Goal: Task Accomplishment & Management: Manage account settings

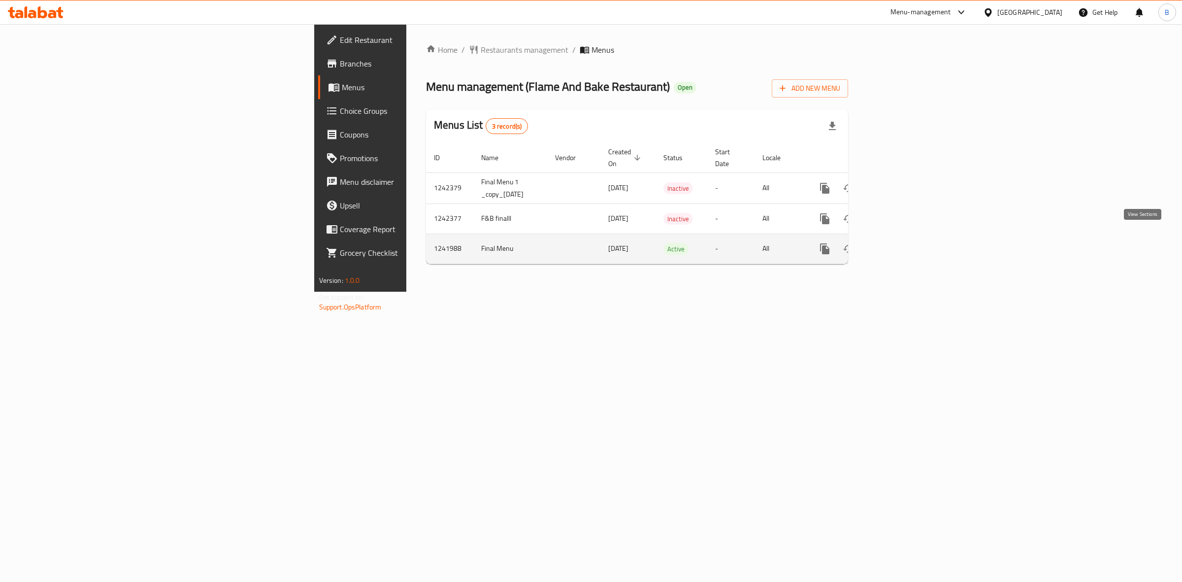
click at [902, 243] on icon "enhanced table" at bounding box center [896, 249] width 12 height 12
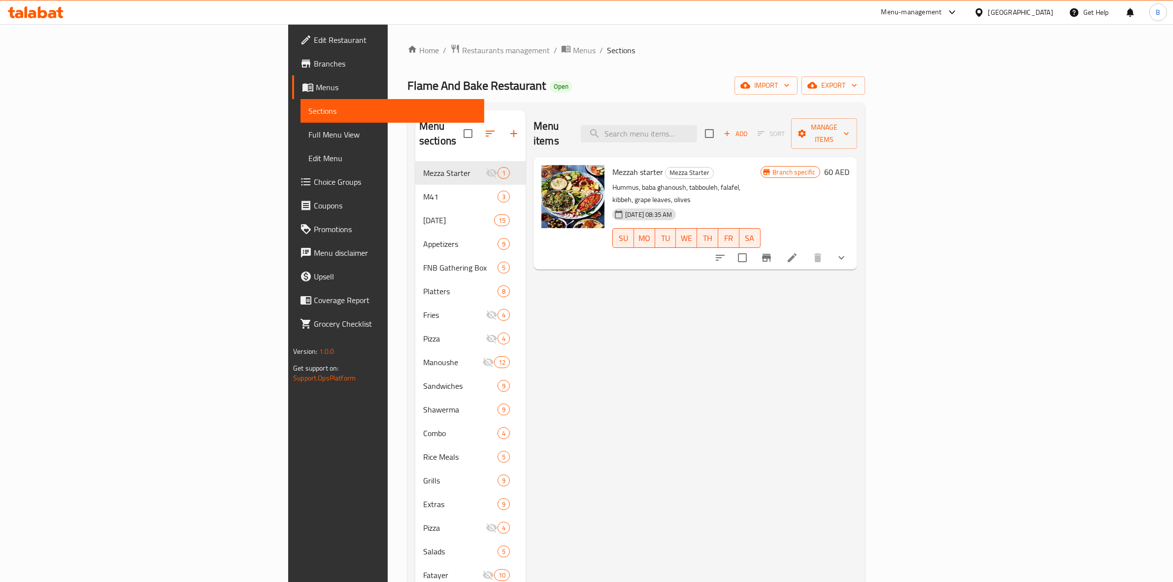
click at [314, 176] on span "Choice Groups" at bounding box center [395, 182] width 163 height 12
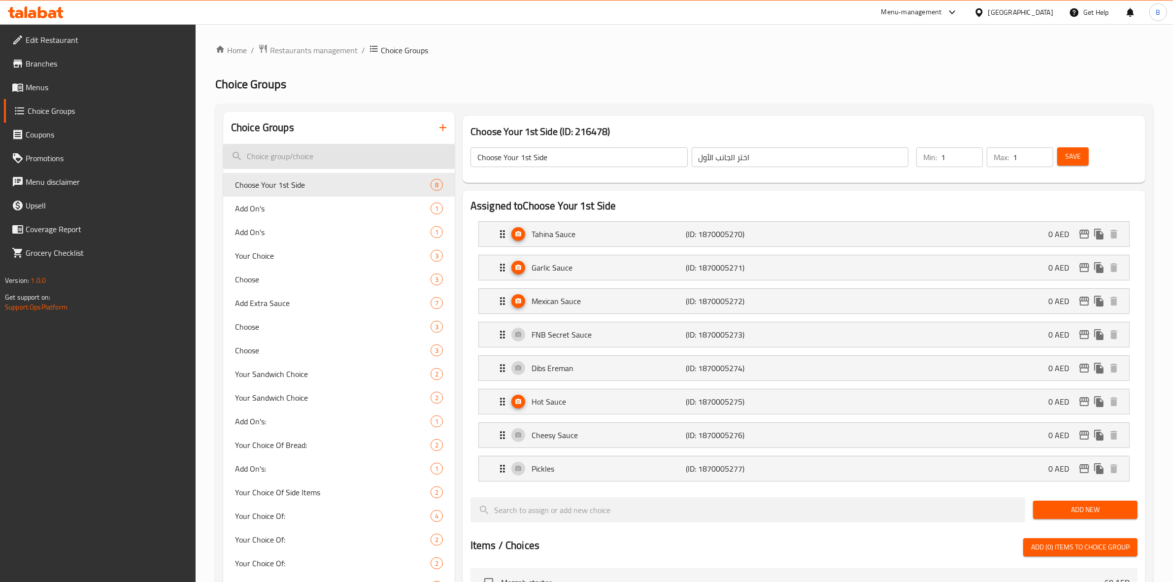
click at [306, 154] on input "search" at bounding box center [338, 156] width 231 height 25
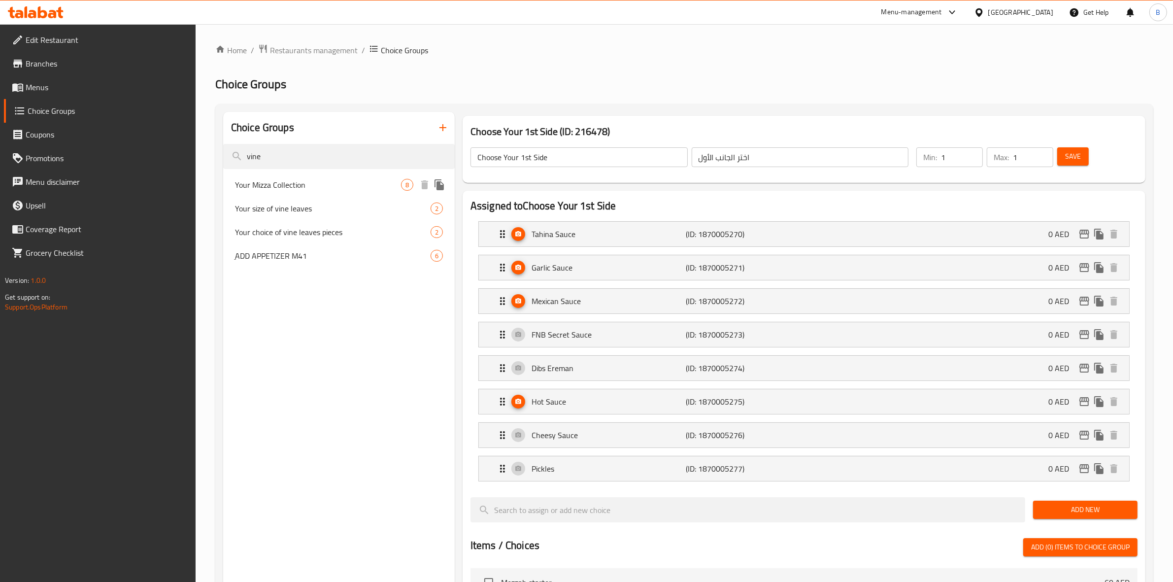
type input "vine"
click at [309, 195] on div "Your Mizza Collection 8" at bounding box center [338, 185] width 231 height 24
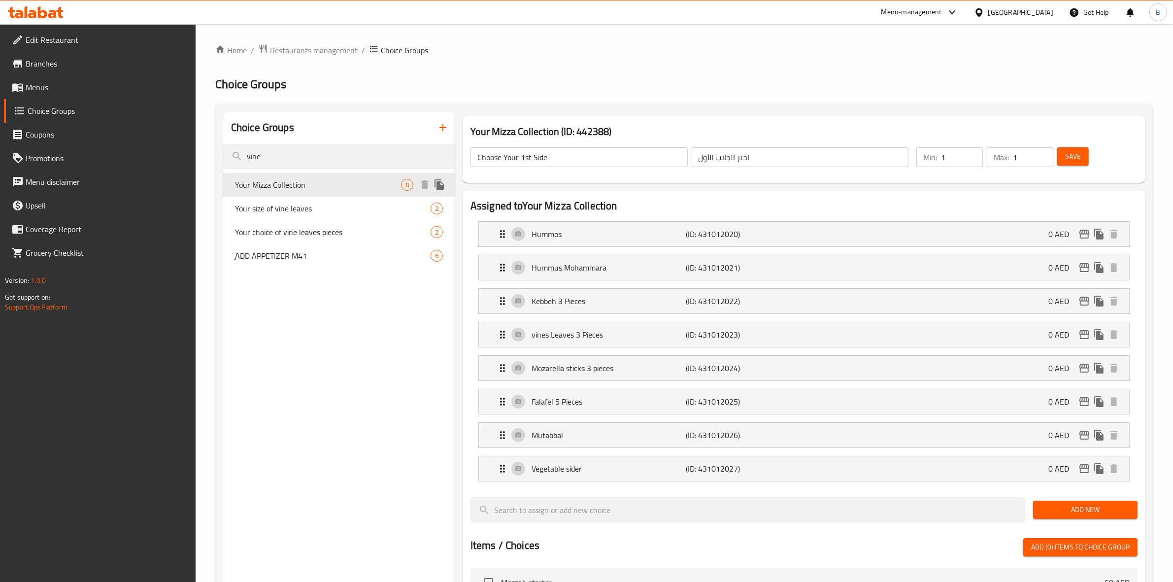
type input "Your Mizza Collection"
type input "مجموعة ميزا الخاصة بك"
type input "4"
type input "8"
click at [324, 214] on span "Your size of vine leaves" at bounding box center [318, 208] width 166 height 12
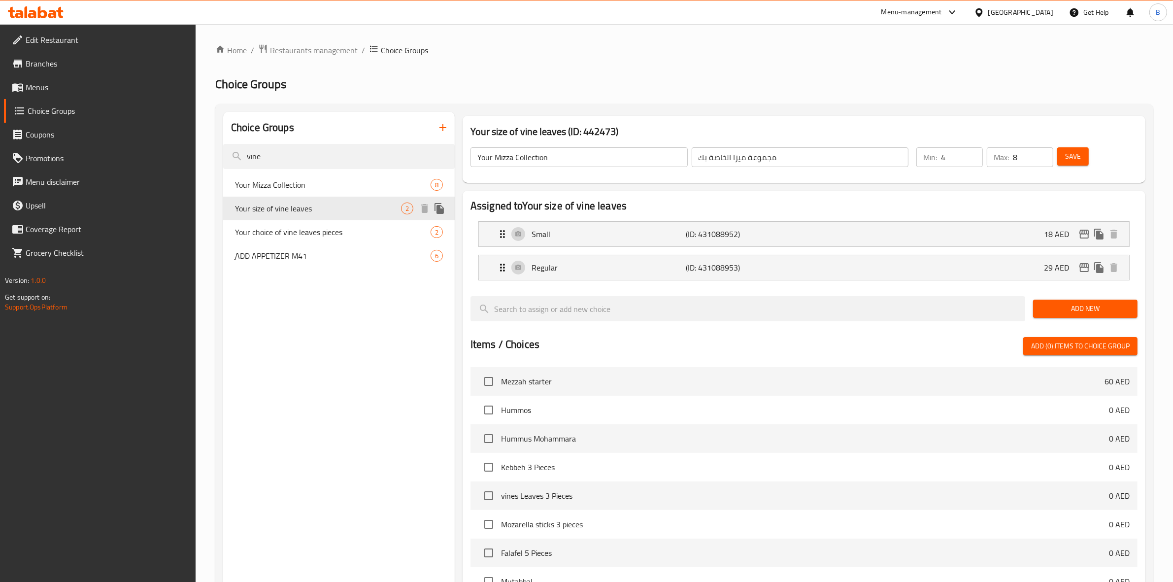
type input "Your size of vine leaves"
type input "حجم ورق العنب الخاص بك"
type input "1"
click at [1083, 235] on icon "edit" at bounding box center [1084, 234] width 12 height 12
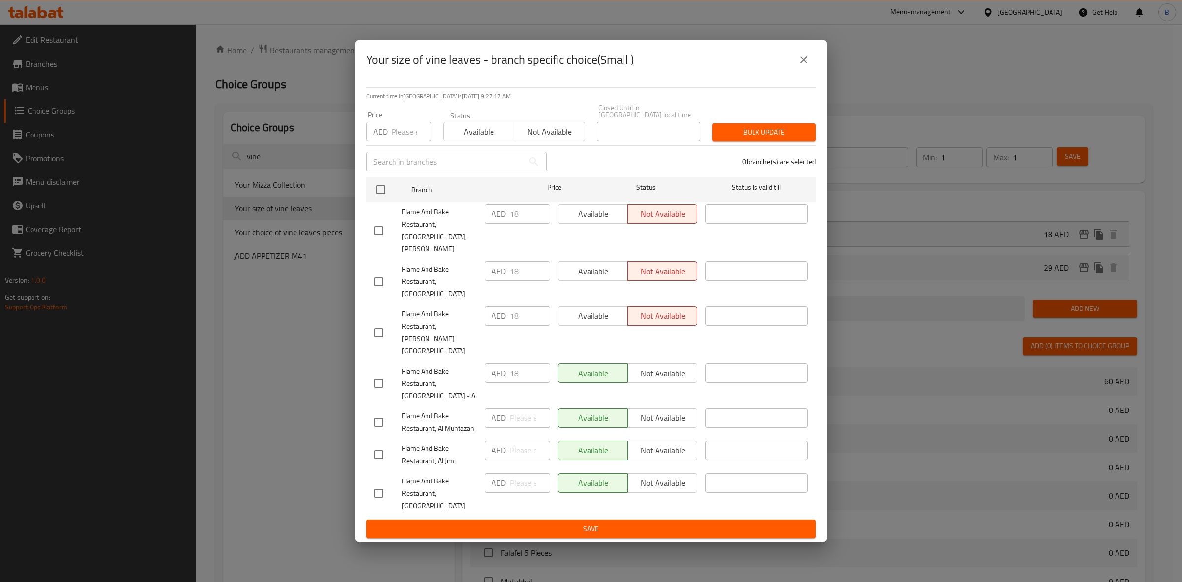
click at [798, 65] on icon "close" at bounding box center [804, 60] width 12 height 12
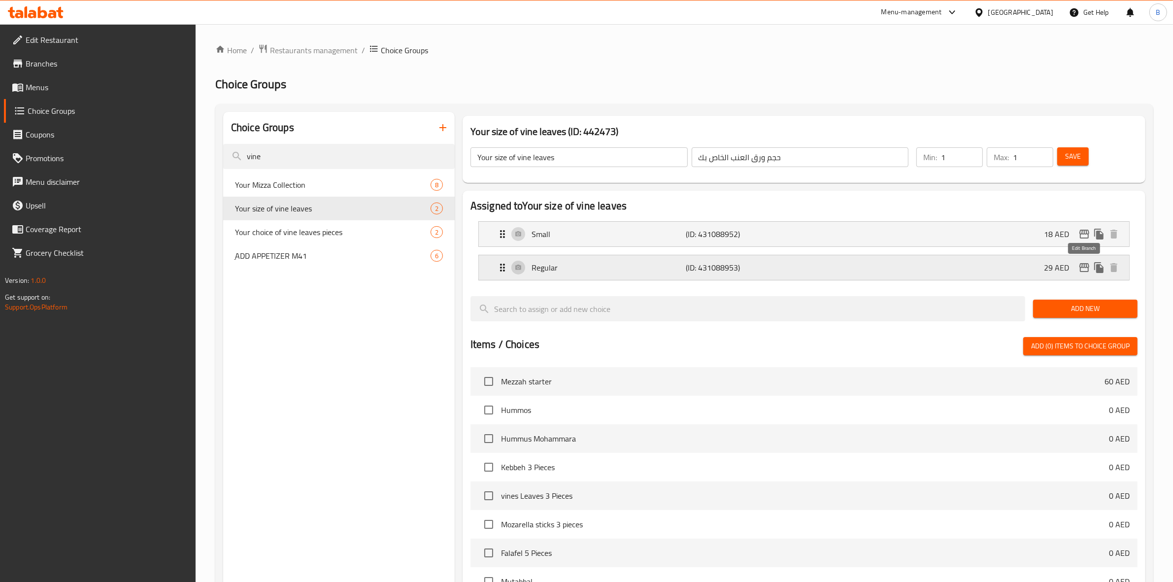
click at [1085, 271] on icon "edit" at bounding box center [1084, 267] width 10 height 9
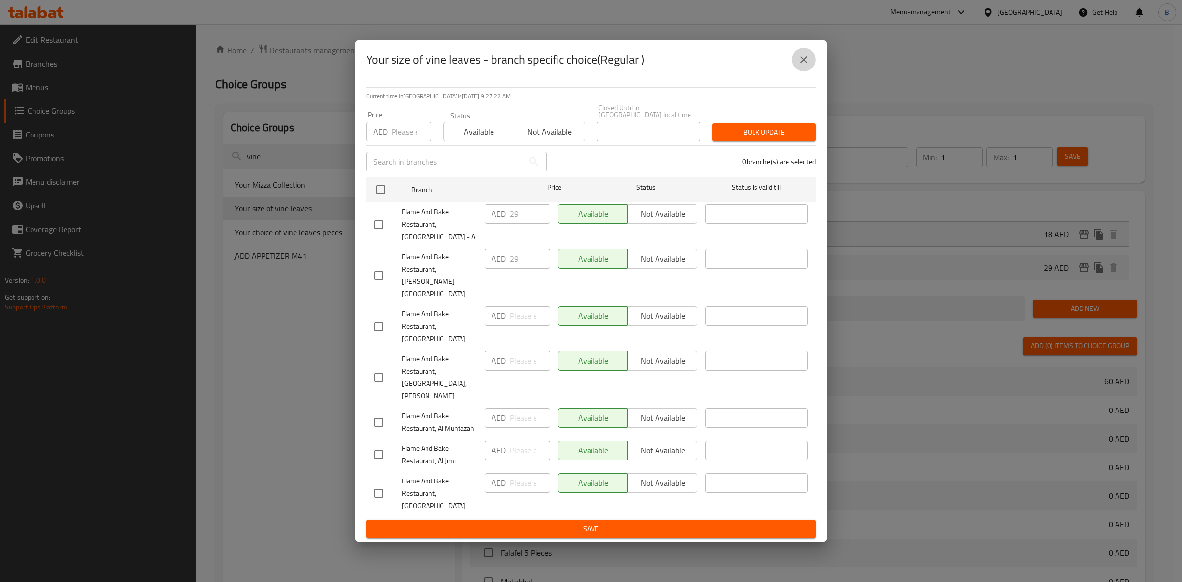
click at [799, 65] on icon "close" at bounding box center [804, 60] width 12 height 12
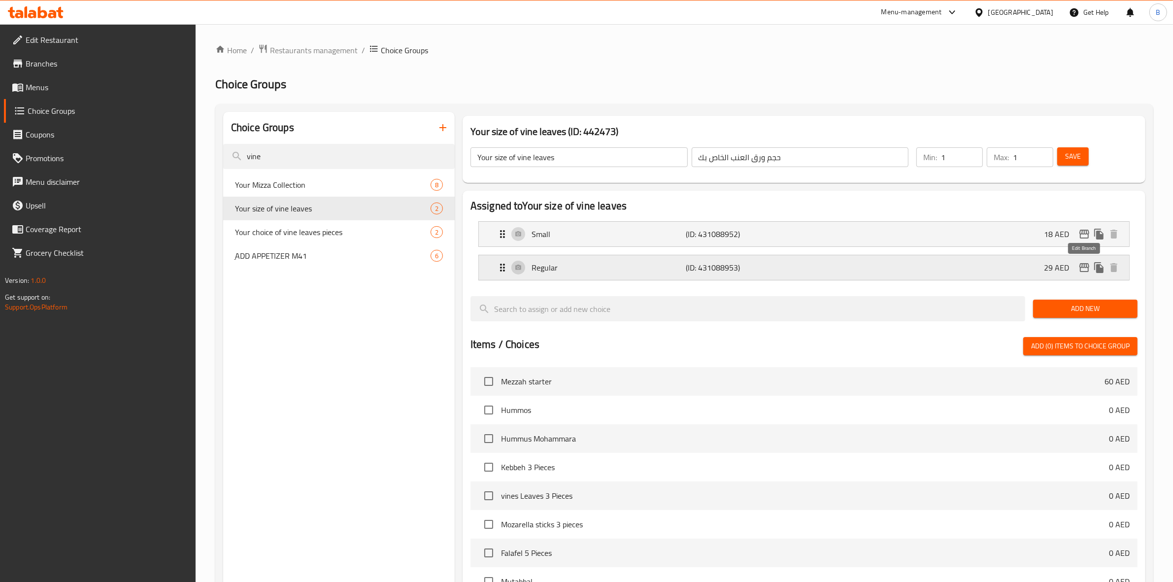
click at [1082, 268] on icon "edit" at bounding box center [1084, 268] width 12 height 12
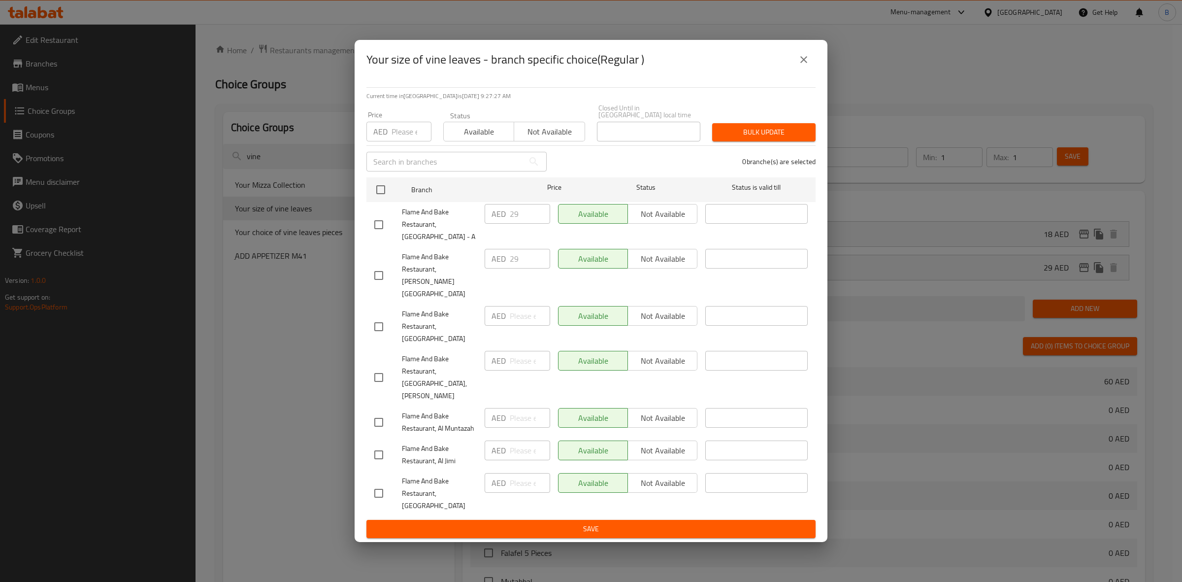
click at [800, 71] on button "close" at bounding box center [804, 60] width 24 height 24
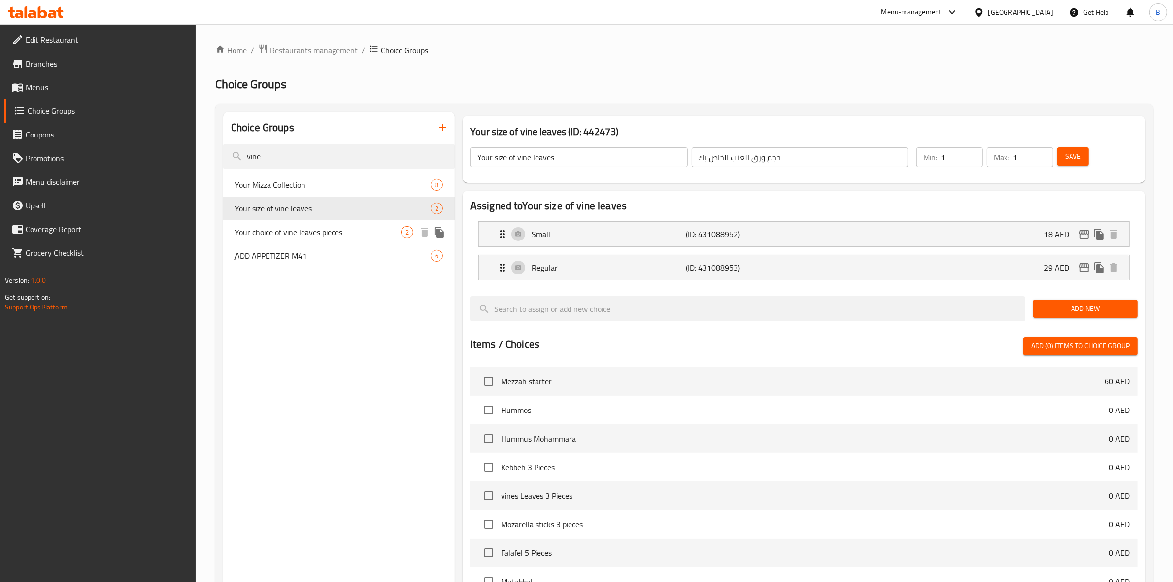
click at [325, 226] on span "Your choice of vine leaves pieces" at bounding box center [318, 232] width 166 height 12
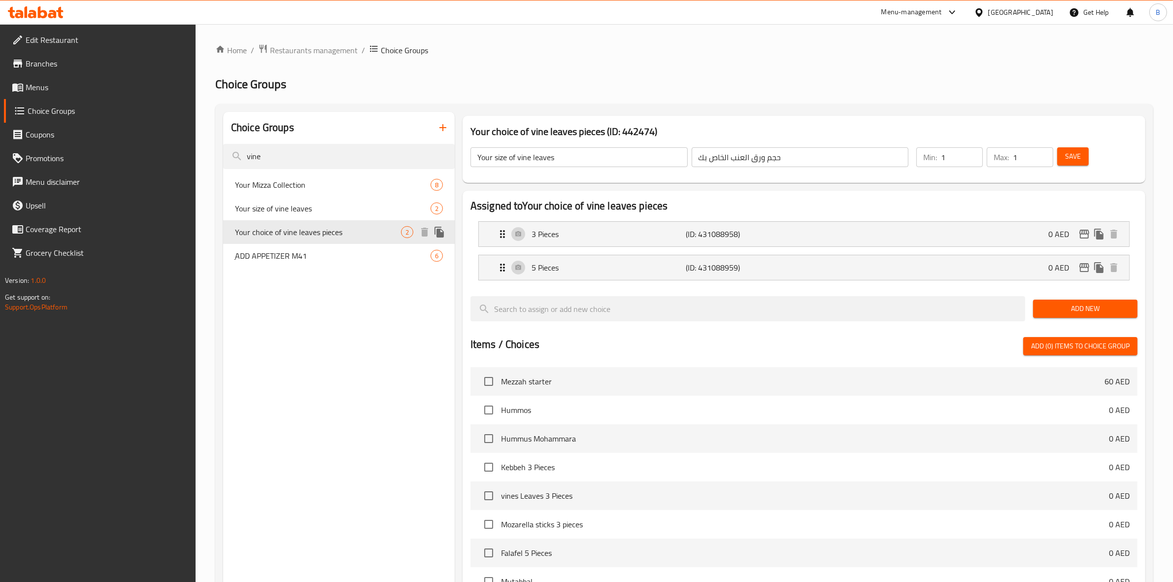
type input "Your choice of vine leaves pieces"
type input "إختيارك من قطع ورق العنب"
click at [1082, 232] on icon "edit" at bounding box center [1084, 234] width 12 height 12
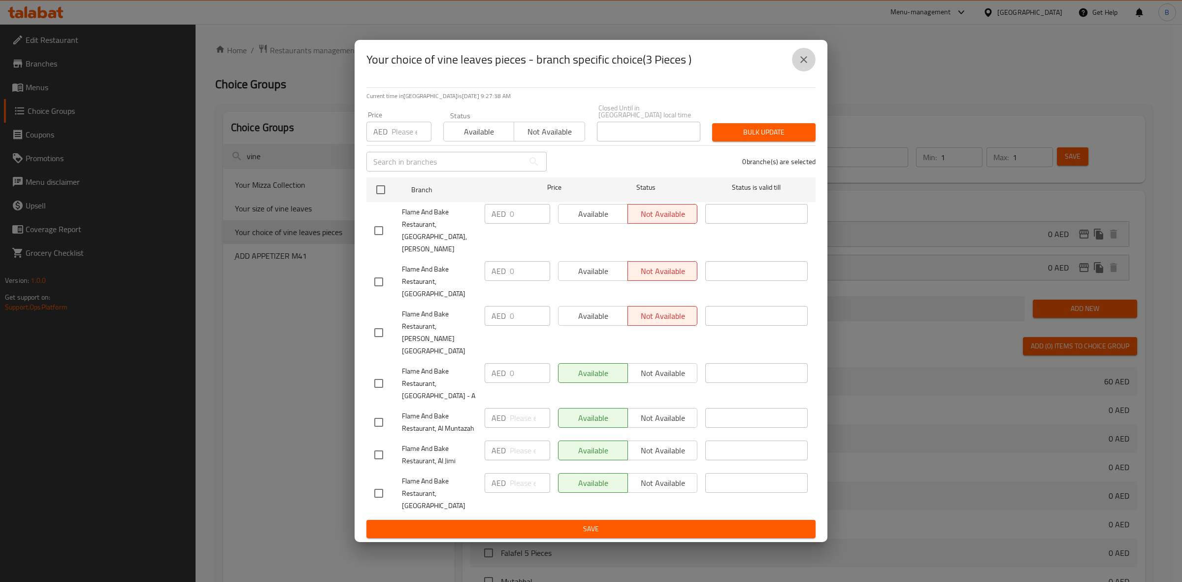
click at [801, 71] on button "close" at bounding box center [804, 60] width 24 height 24
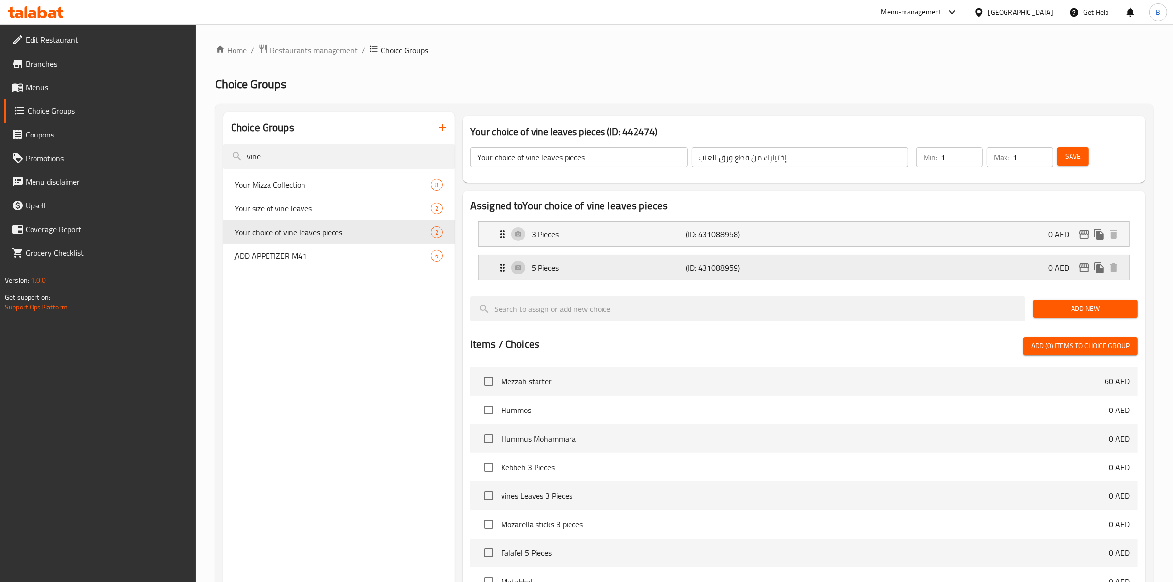
click at [1079, 262] on icon "edit" at bounding box center [1084, 268] width 12 height 12
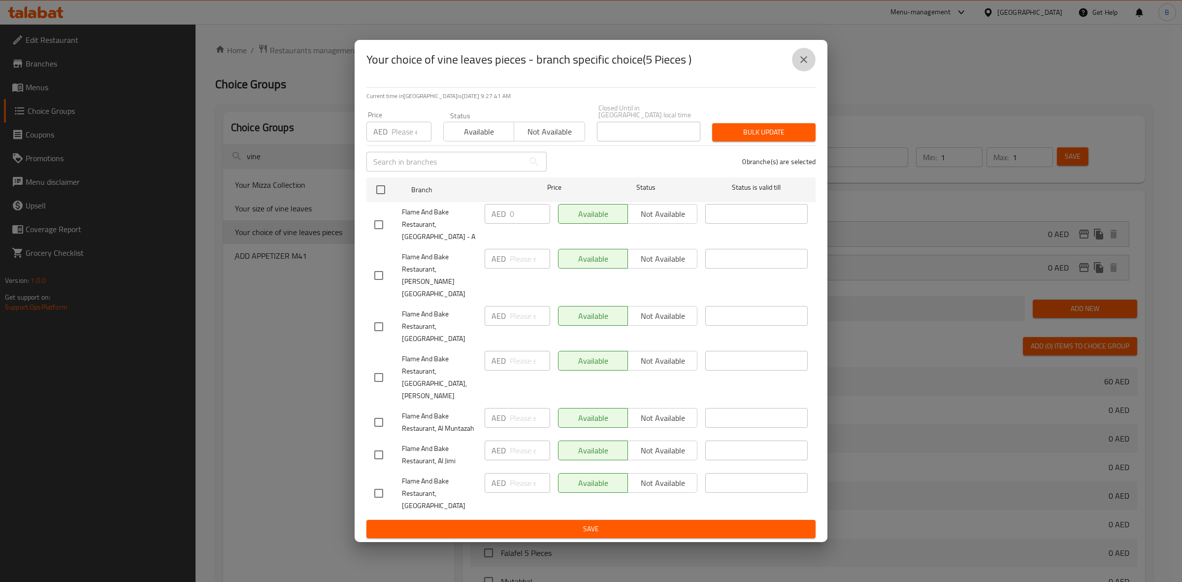
click at [798, 71] on button "close" at bounding box center [804, 60] width 24 height 24
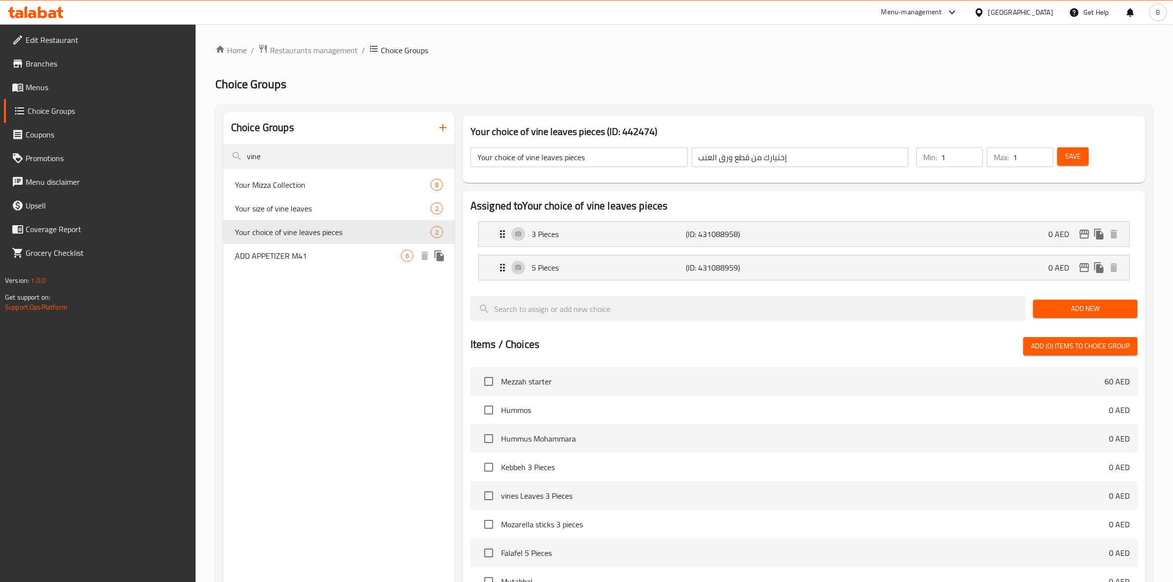
click at [306, 255] on span "ِADD APPETIZER M41" at bounding box center [318, 256] width 166 height 12
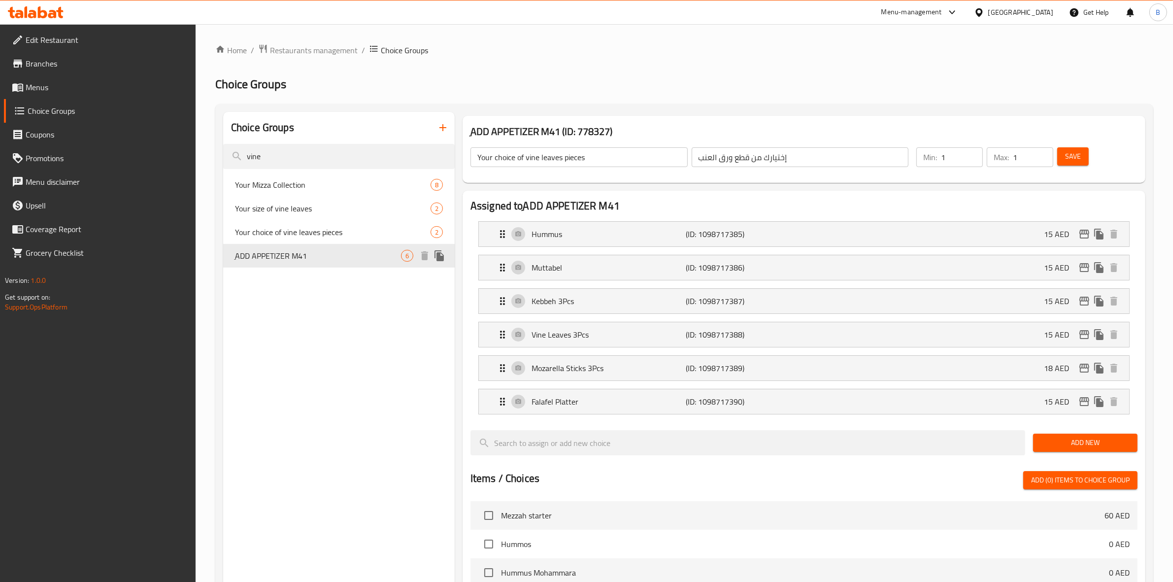
type input "ِADD APPETIZER M41"
type input "0"
click at [311, 238] on span "Your choice of vine leaves pieces" at bounding box center [318, 232] width 166 height 12
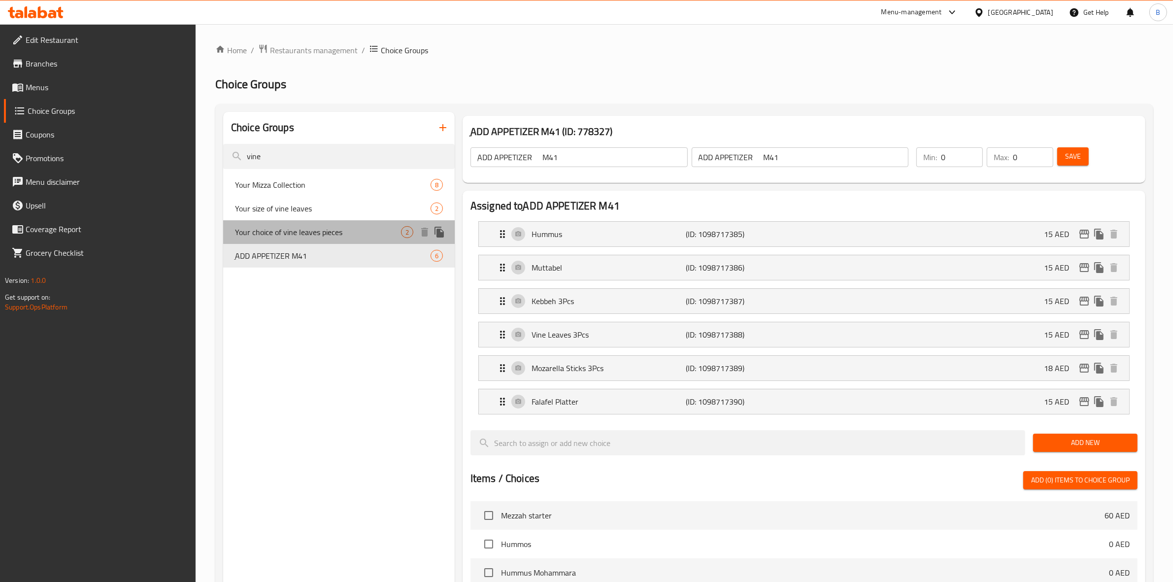
type input "Your choice of vine leaves pieces"
type input "إختيارك من قطع ورق العنب"
type input "1"
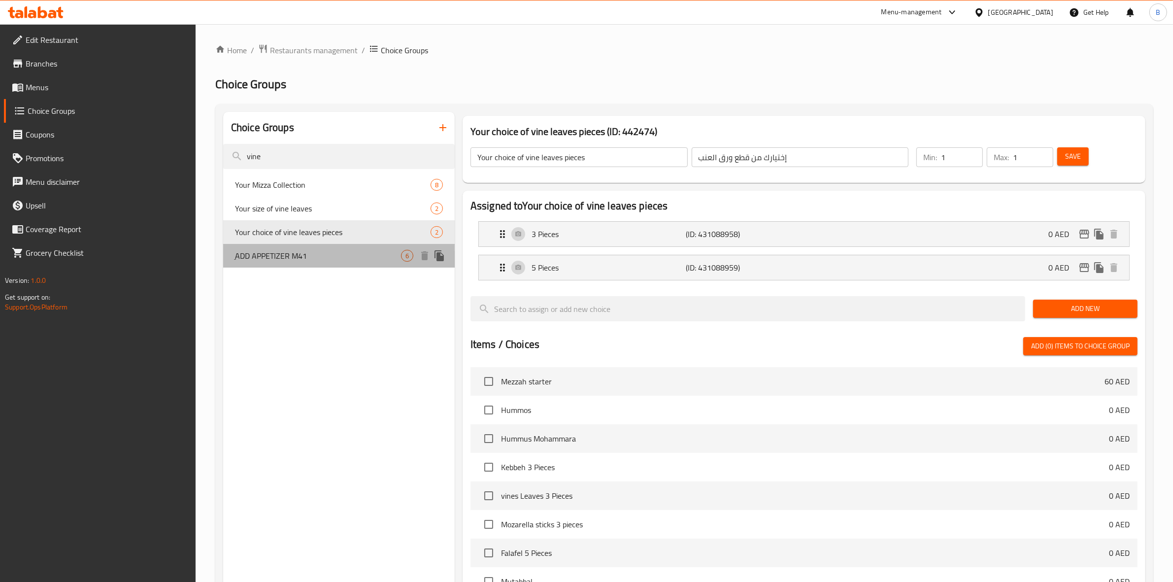
click at [311, 250] on span "ِADD APPETIZER M41" at bounding box center [318, 256] width 166 height 12
type input "ِADD APPETIZER M41"
type input "0"
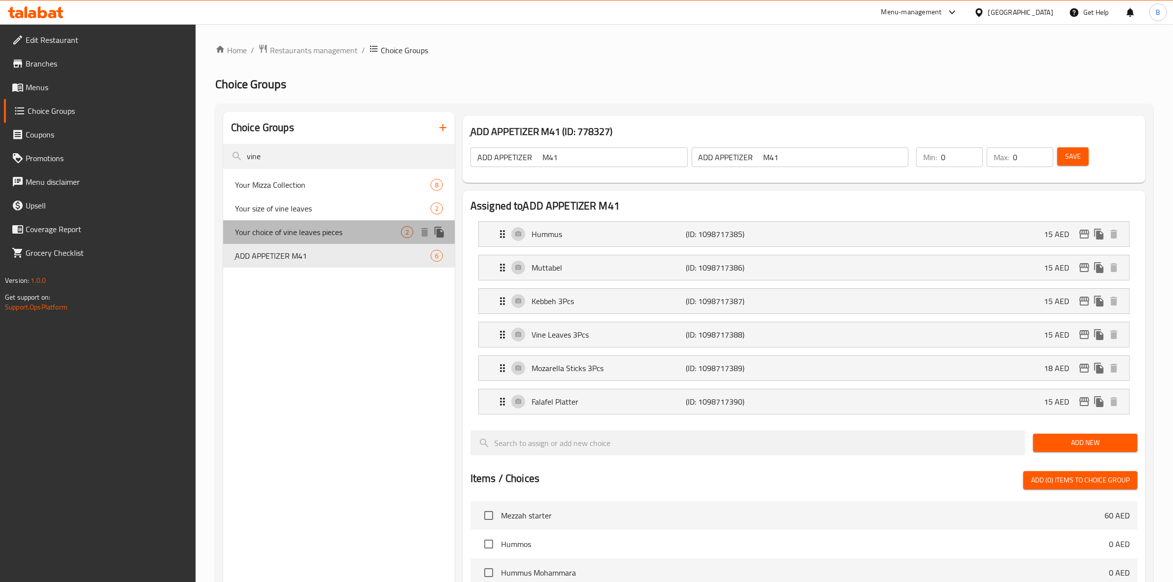
click at [311, 229] on span "Your choice of vine leaves pieces" at bounding box center [318, 232] width 166 height 12
type input "Your choice of vine leaves pieces"
type input "إختيارك من قطع ورق العنب"
type input "1"
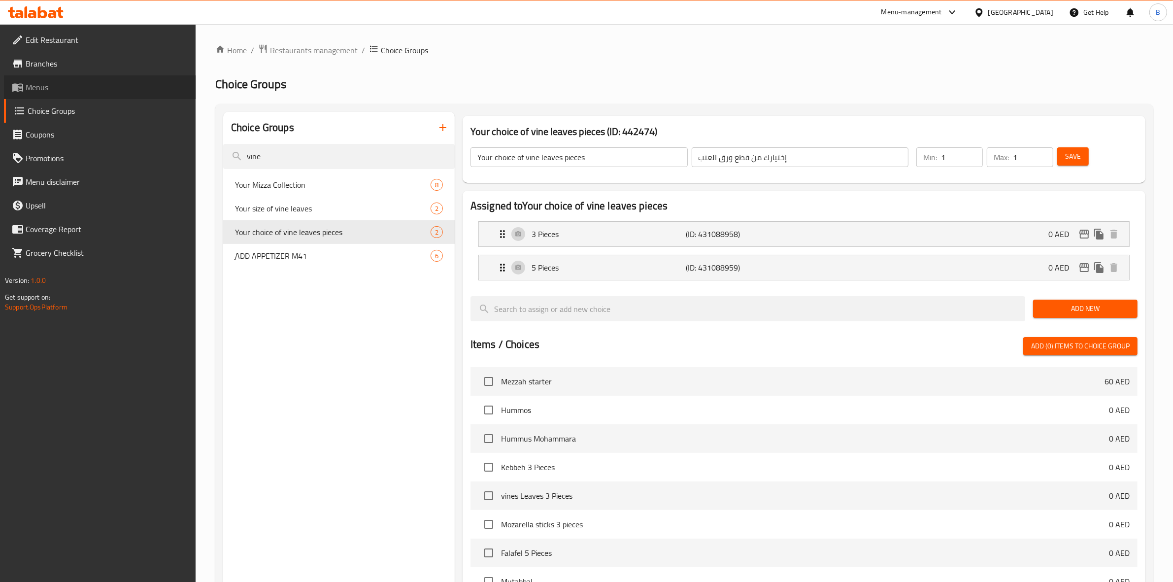
click at [48, 90] on span "Menus" at bounding box center [107, 87] width 163 height 12
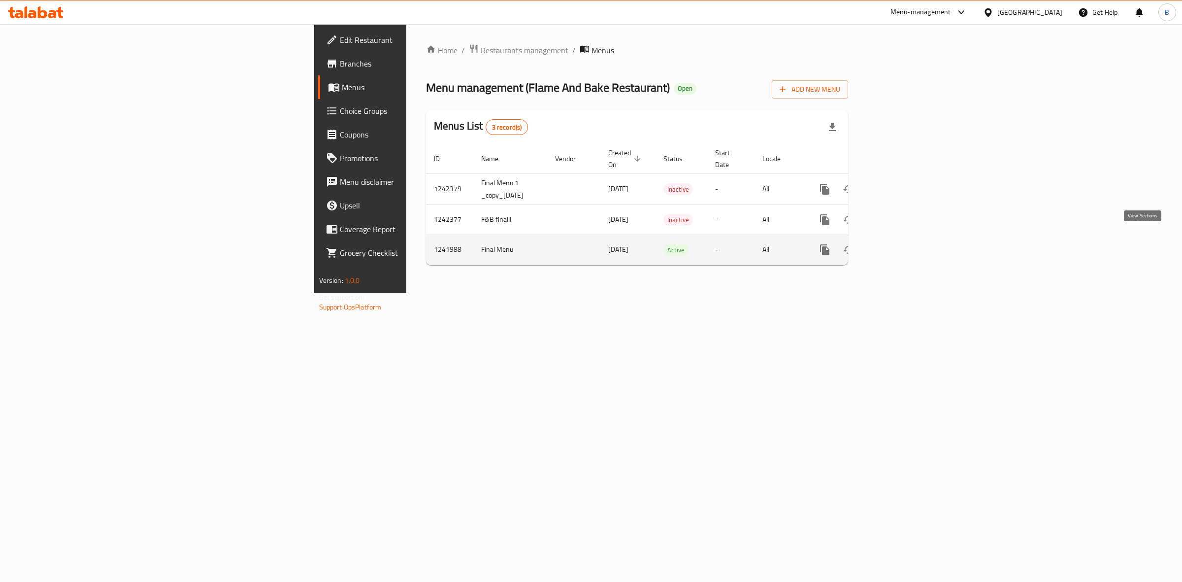
click at [908, 242] on link "enhanced table" at bounding box center [896, 250] width 24 height 24
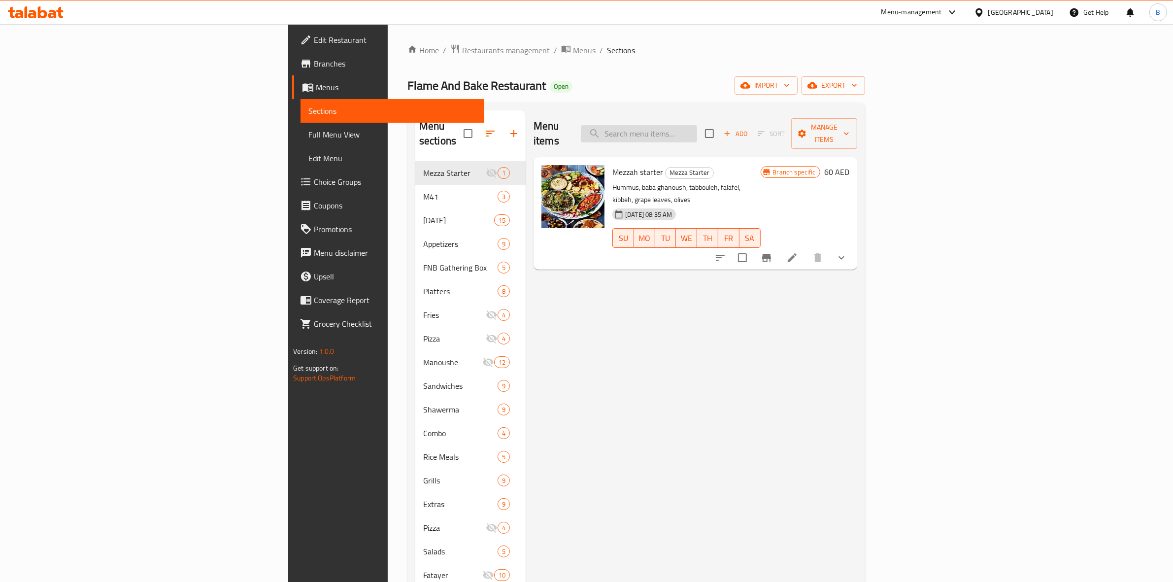
click at [697, 126] on input "search" at bounding box center [639, 133] width 116 height 17
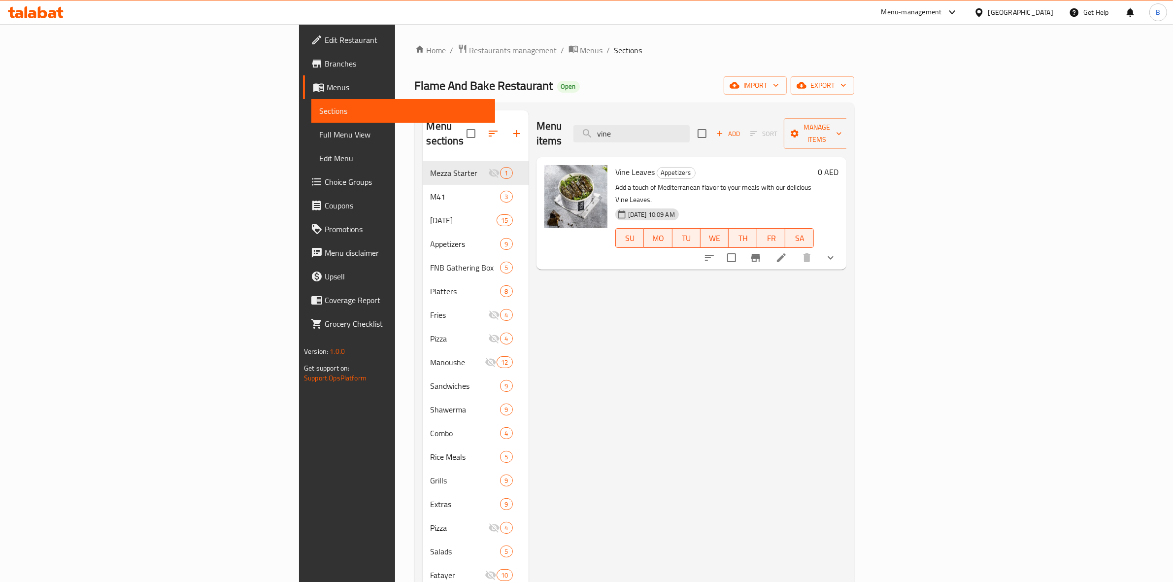
type input "vine"
click at [842, 246] on button "show more" at bounding box center [830, 258] width 24 height 24
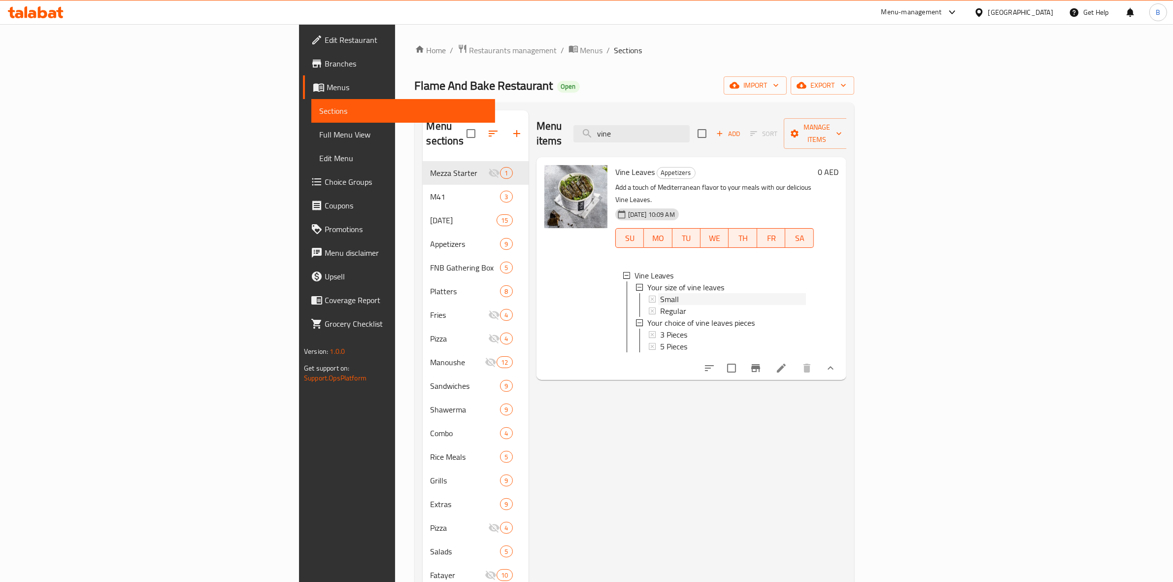
click at [660, 293] on div "Small" at bounding box center [733, 299] width 146 height 12
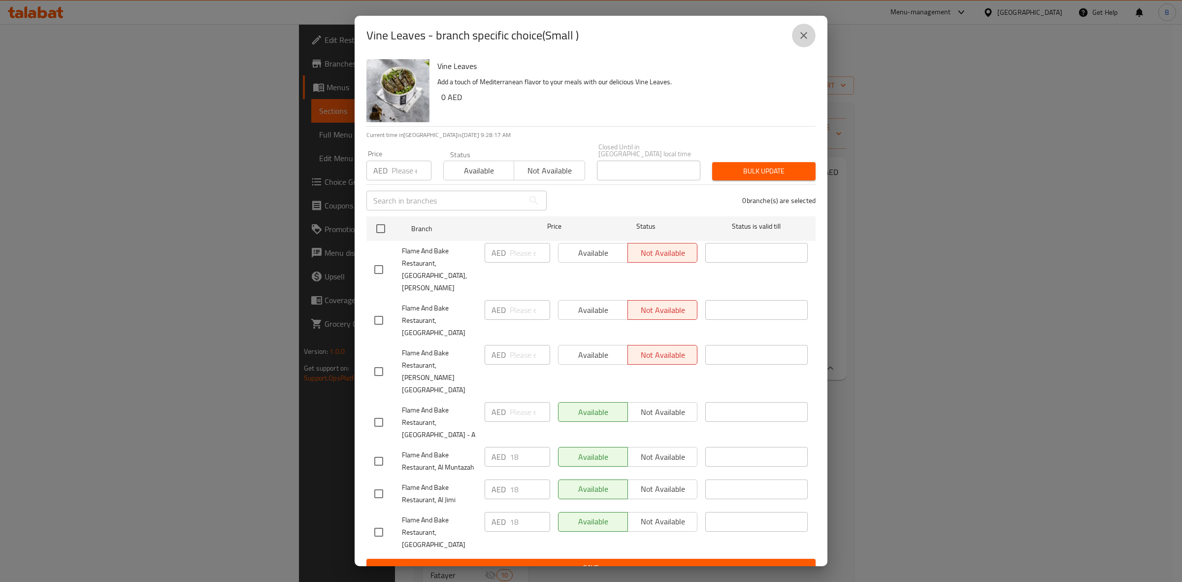
click at [807, 41] on icon "close" at bounding box center [804, 36] width 12 height 12
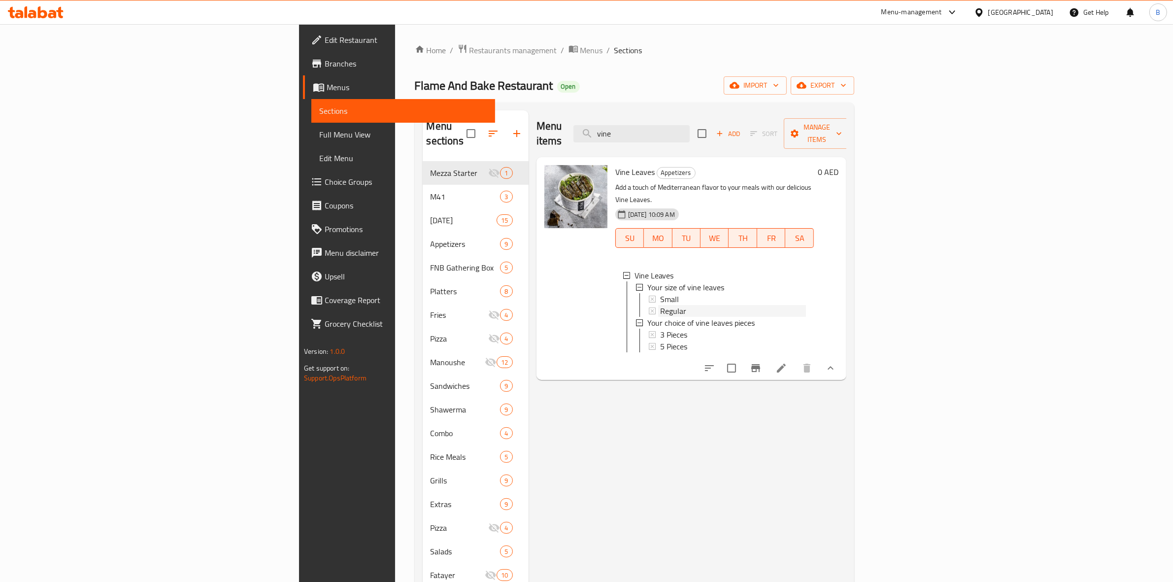
click at [660, 305] on span "Regular" at bounding box center [673, 311] width 26 height 12
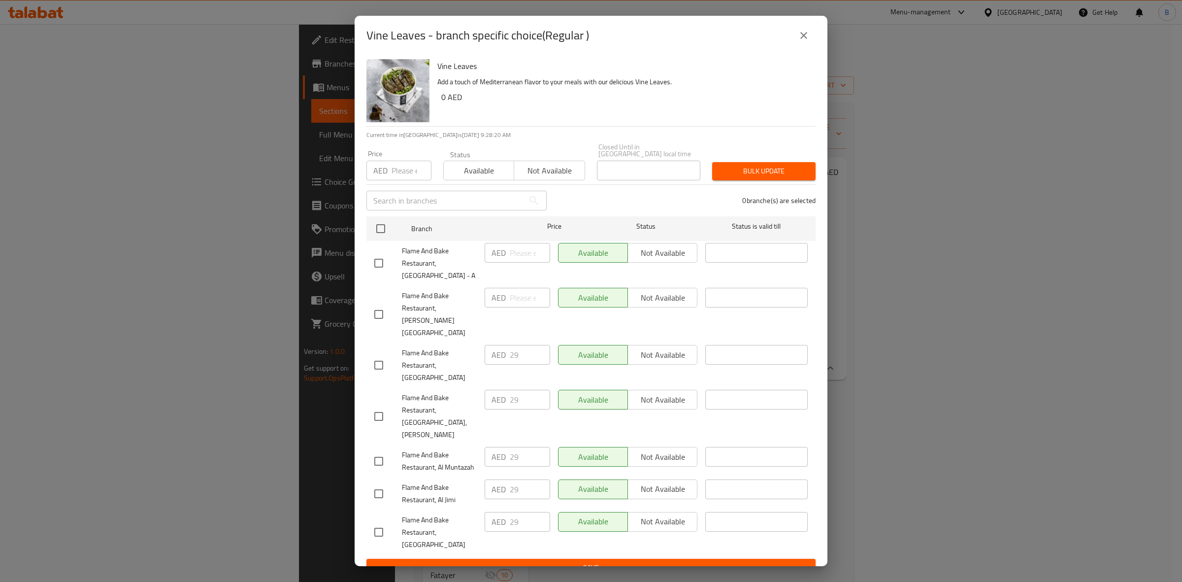
click at [795, 47] on button "close" at bounding box center [804, 36] width 24 height 24
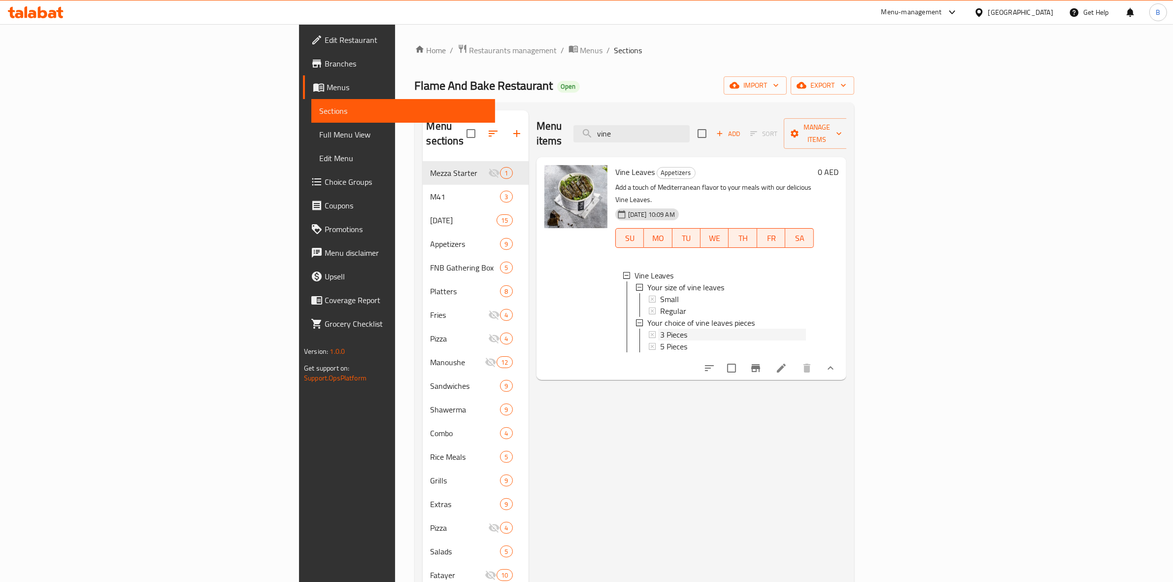
click at [660, 328] on span "3 Pieces" at bounding box center [673, 334] width 27 height 12
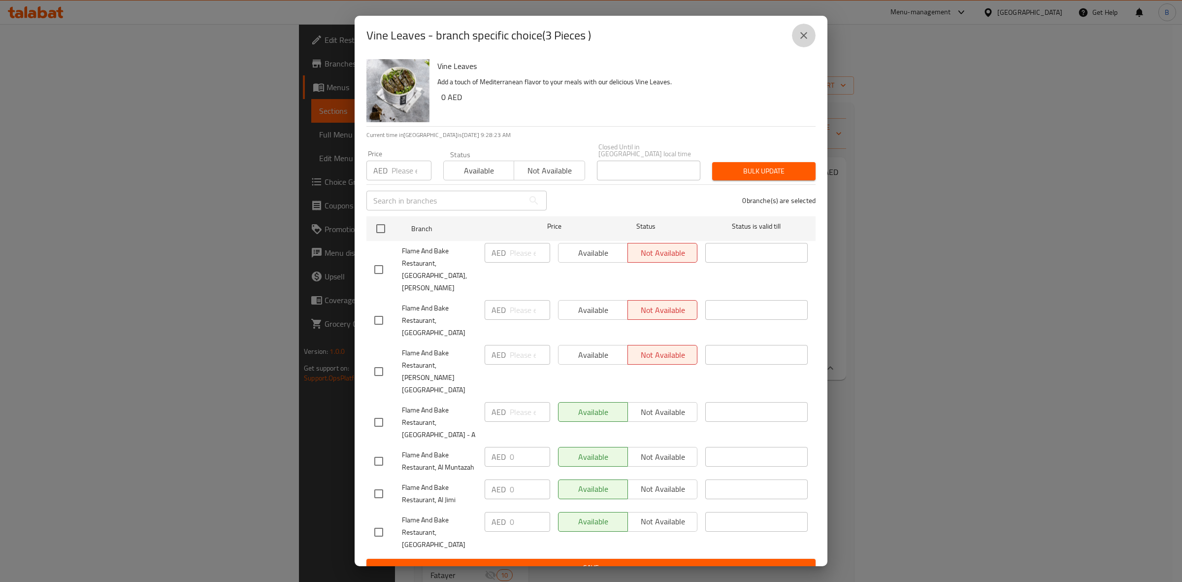
click at [813, 47] on button "close" at bounding box center [804, 36] width 24 height 24
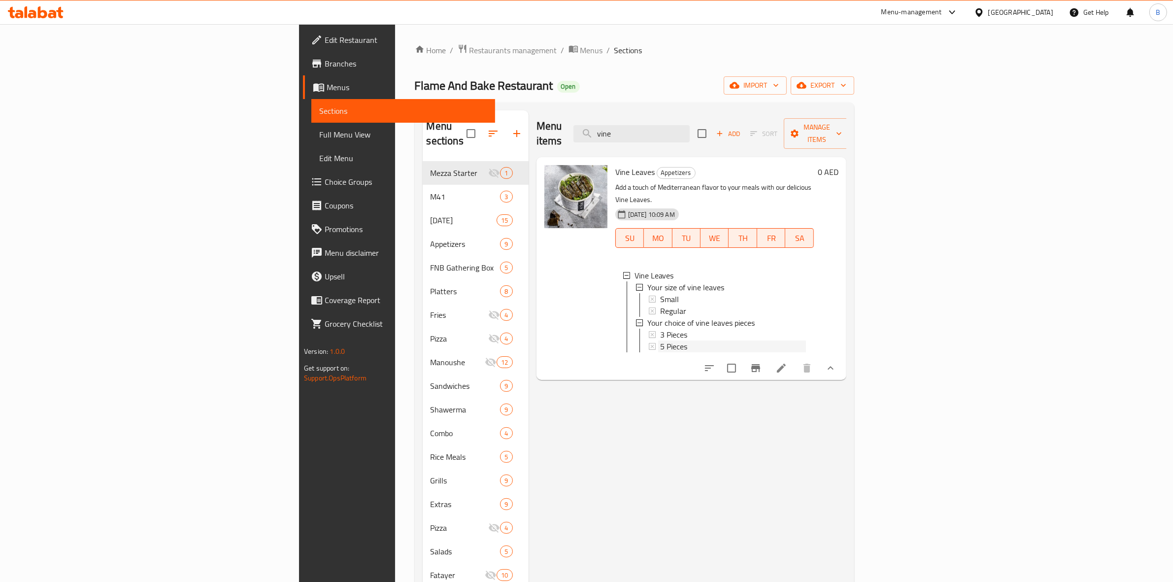
click at [660, 340] on div "5 Pieces" at bounding box center [733, 346] width 146 height 12
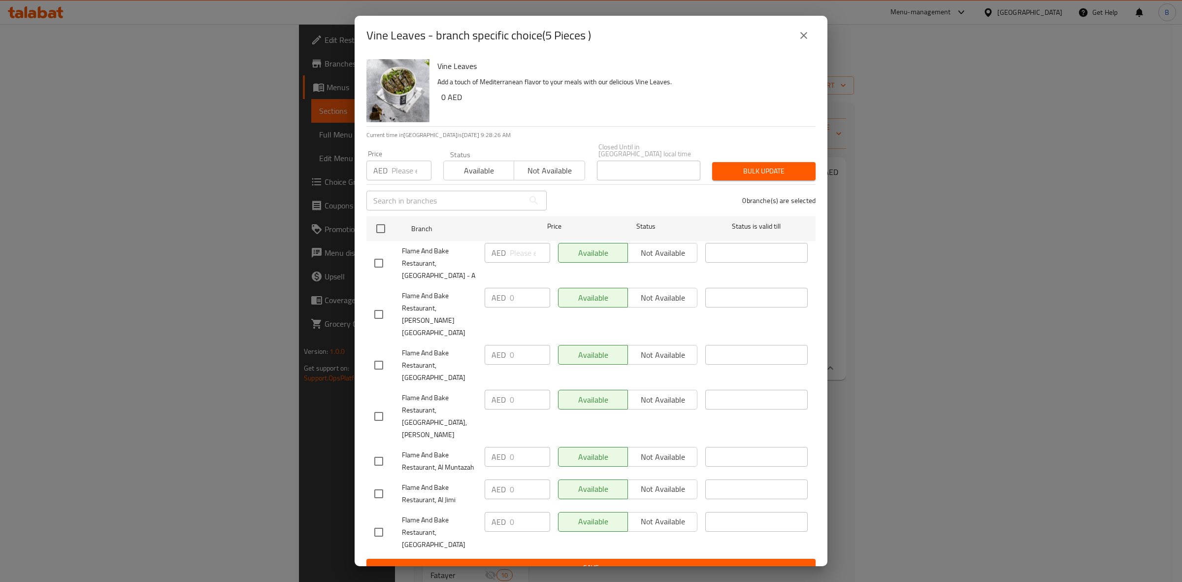
click at [804, 41] on icon "close" at bounding box center [804, 36] width 12 height 12
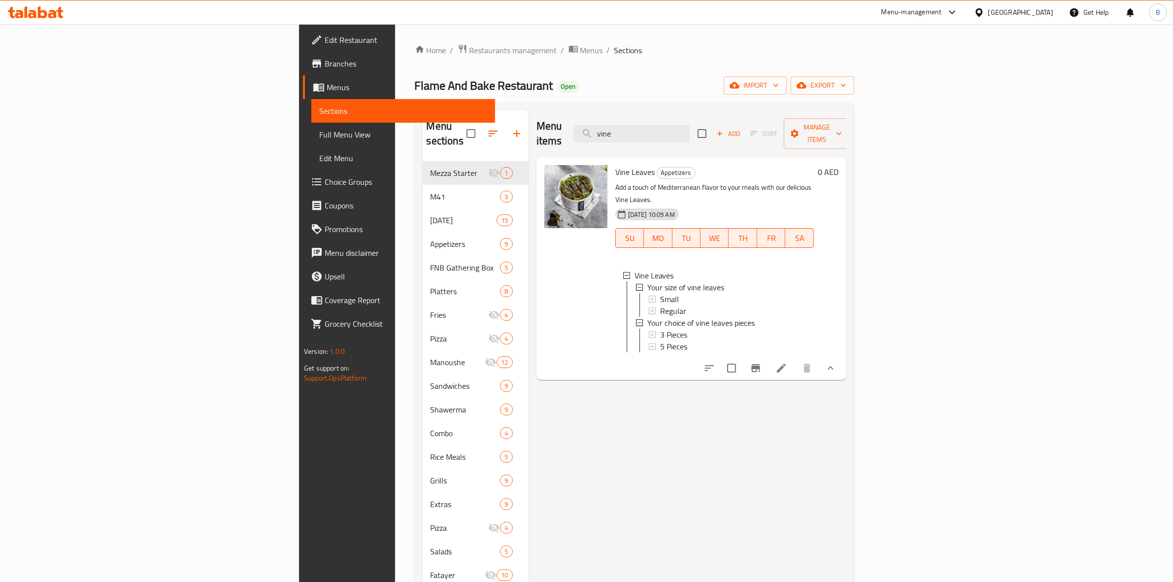
click at [785, 363] on icon at bounding box center [781, 367] width 9 height 9
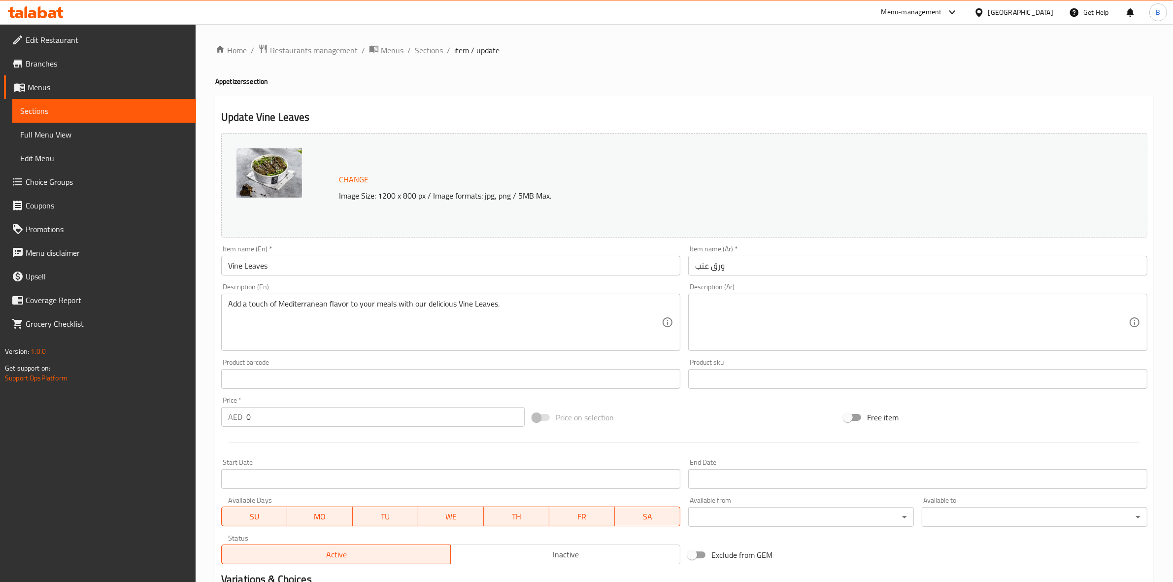
scroll to position [185, 0]
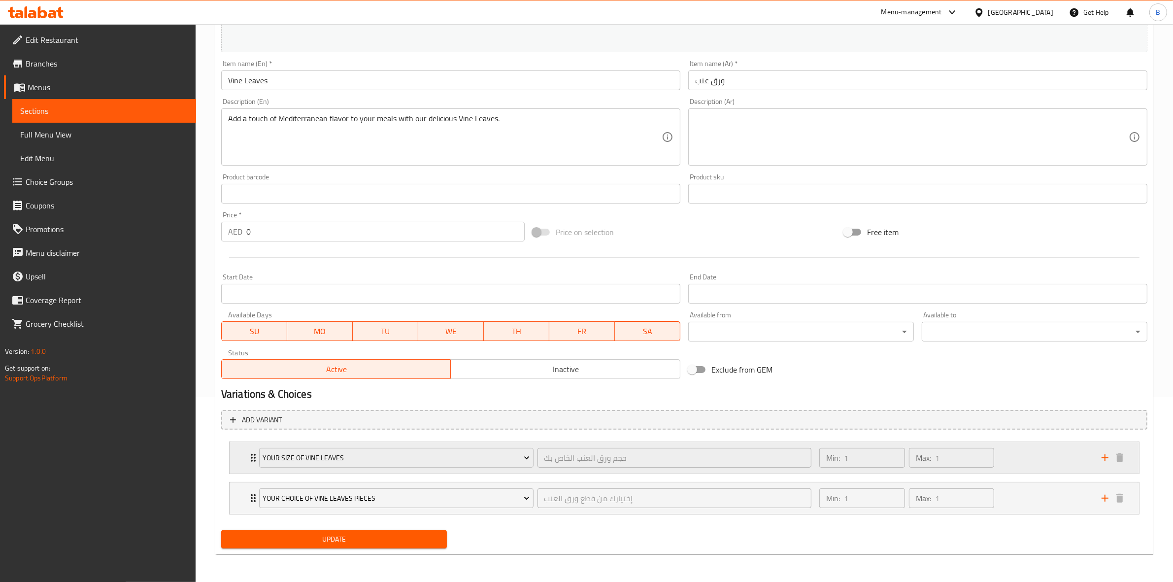
click at [247, 469] on div "Your size of vine leaves حجم ورق العنب الخاص بك ​ Min: 1 ​ Max: 1 ​" at bounding box center [687, 458] width 880 height 32
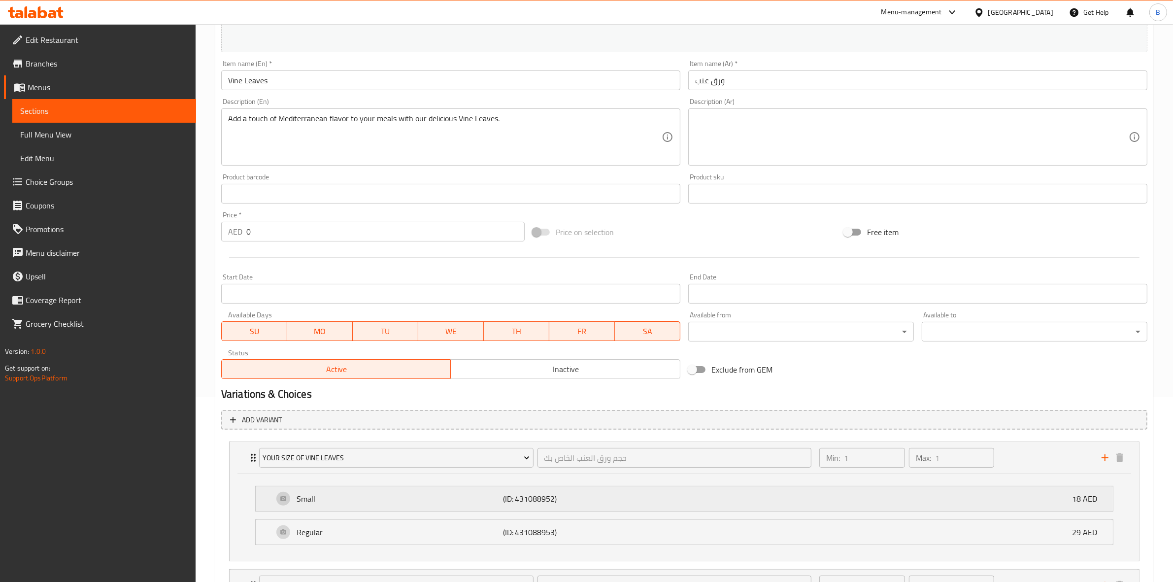
scroll to position [273, 0]
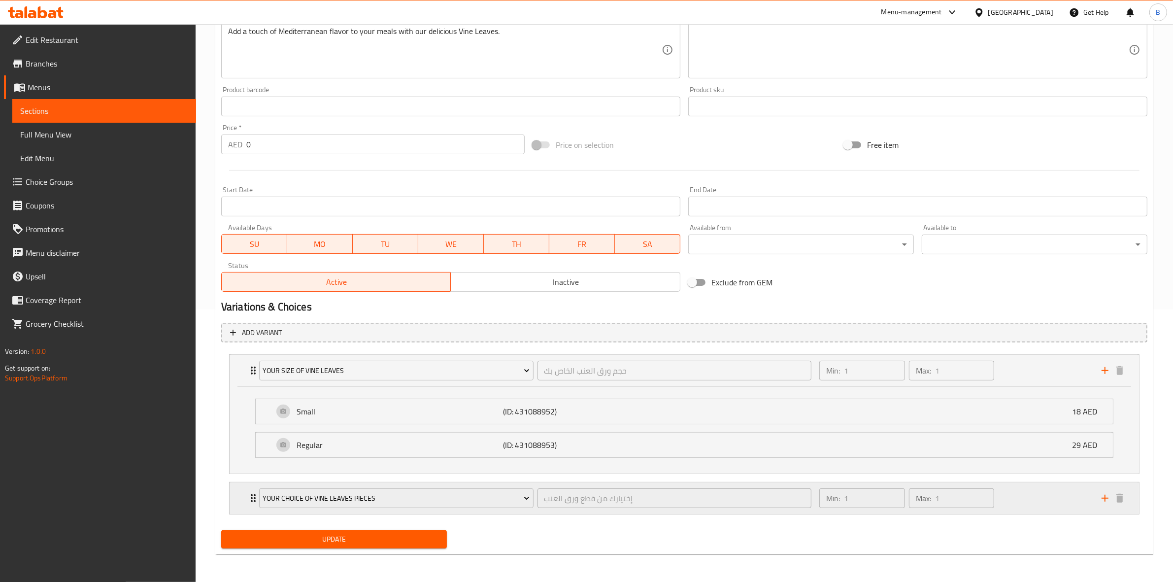
click at [235, 492] on div "Your choice of vine leaves pieces إختيارك من قطع ورق العنب ​ Min: 1 ​ Max: 1 ​" at bounding box center [683, 498] width 909 height 32
